Goal: Information Seeking & Learning: Learn about a topic

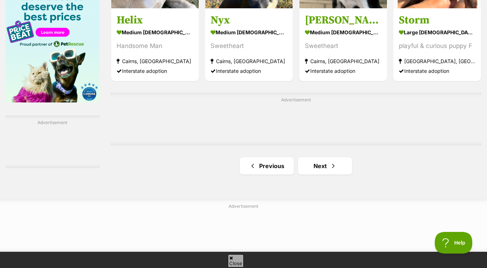
scroll to position [1165, 0]
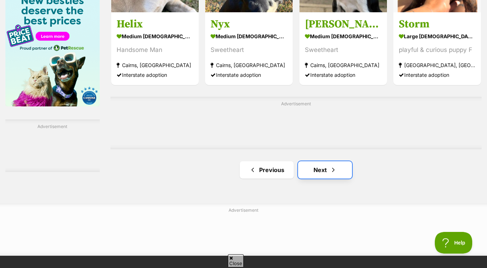
click at [322, 176] on link "Next" at bounding box center [325, 169] width 54 height 17
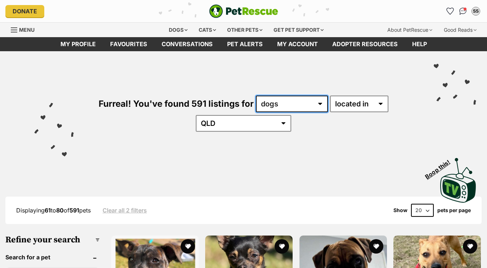
click at [319, 102] on select "any type of pet cats dogs other pets" at bounding box center [292, 103] width 72 height 17
select select "any"
click at [256, 95] on select "any type of pet cats dogs other pets" at bounding box center [292, 103] width 72 height 17
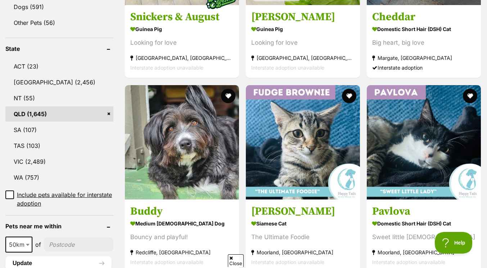
scroll to position [344, 0]
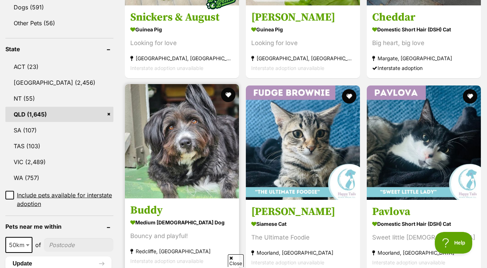
click at [195, 156] on img at bounding box center [182, 141] width 114 height 114
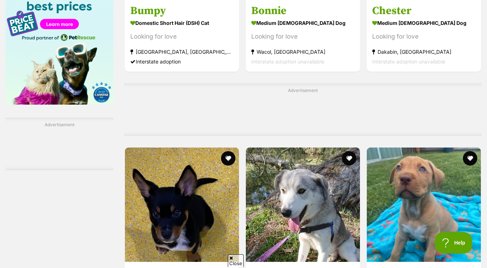
scroll to position [1067, 0]
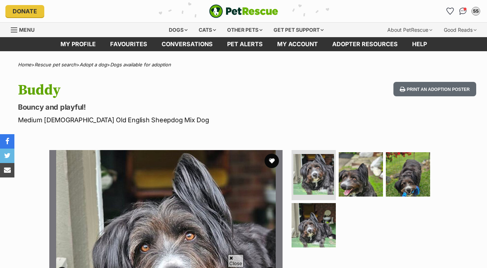
click at [363, 152] on img at bounding box center [361, 174] width 44 height 44
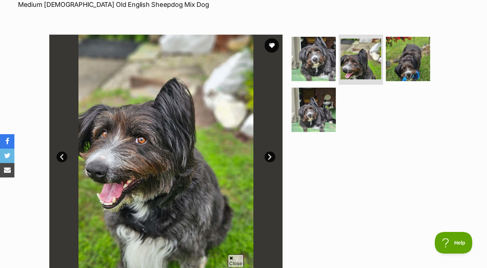
scroll to position [114, 0]
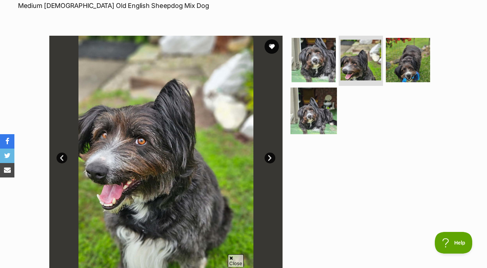
click at [307, 108] on img at bounding box center [314, 111] width 46 height 46
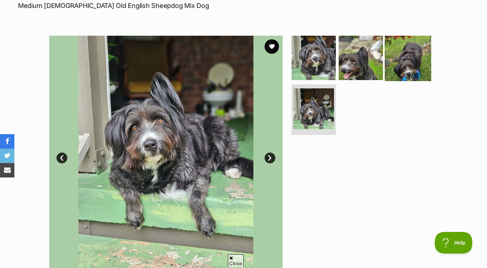
click at [399, 68] on img at bounding box center [408, 57] width 46 height 46
